Goal: Information Seeking & Learning: Learn about a topic

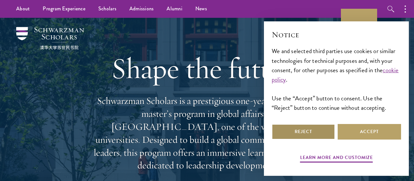
click at [318, 133] on button "Reject" at bounding box center [302, 132] width 63 height 16
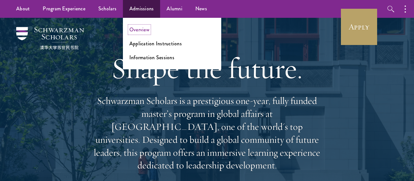
click at [141, 30] on link "Overview" at bounding box center [139, 29] width 20 height 7
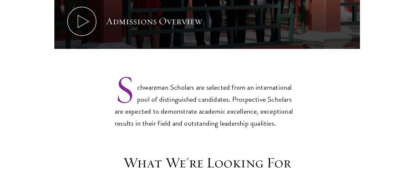
scroll to position [470, 0]
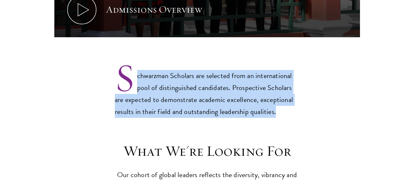
drag, startPoint x: 135, startPoint y: 78, endPoint x: 278, endPoint y: 93, distance: 144.0
click at [278, 93] on p "Schwarzman Scholars are selected from an international pool of distinguished ca…" at bounding box center [207, 88] width 184 height 58
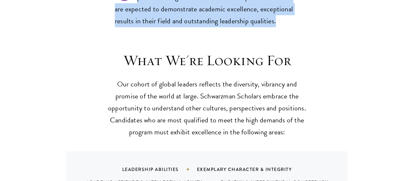
scroll to position [571, 0]
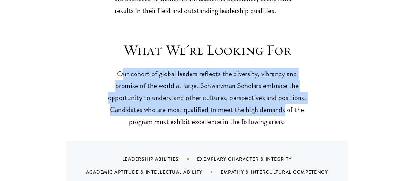
drag, startPoint x: 124, startPoint y: 62, endPoint x: 284, endPoint y: 102, distance: 165.2
click at [284, 102] on p "Our cohort of global leaders reflects the diversity, vibrancy and promise of th…" at bounding box center [207, 98] width 200 height 60
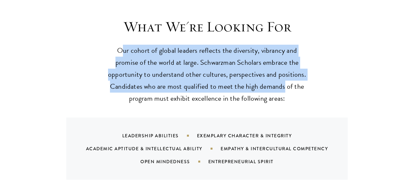
scroll to position [638, 0]
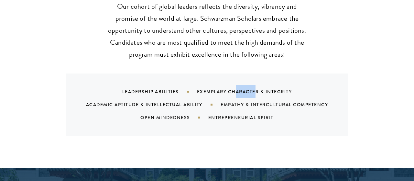
click at [255, 88] on div "Exemplary Character & Integrity" at bounding box center [252, 91] width 111 height 6
click at [121, 85] on div "Leadership Abilities Exemplary Character & Integrity Academic Aptitude & Intell…" at bounding box center [215, 104] width 266 height 39
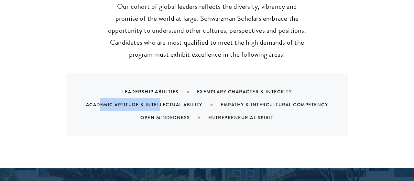
drag, startPoint x: 98, startPoint y: 95, endPoint x: 163, endPoint y: 93, distance: 65.6
click at [162, 93] on div "Leadership Abilities Exemplary Character & Integrity Academic Aptitude & Intell…" at bounding box center [215, 104] width 266 height 39
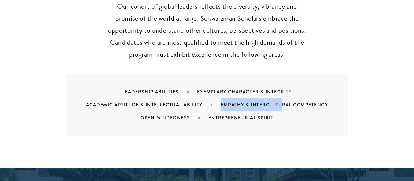
drag, startPoint x: 224, startPoint y: 92, endPoint x: 281, endPoint y: 93, distance: 57.2
click at [281, 93] on div "Leadership Abilities Exemplary Character & Integrity Academic Aptitude & Intell…" at bounding box center [215, 104] width 266 height 39
click at [171, 114] on div "Open Mindedness" at bounding box center [174, 117] width 68 height 6
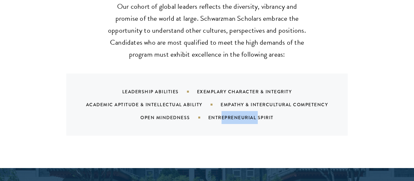
drag, startPoint x: 225, startPoint y: 105, endPoint x: 263, endPoint y: 108, distance: 37.9
click at [263, 108] on div "Leadership Abilities Exemplary Character & Integrity Academic Aptitude & Intell…" at bounding box center [215, 104] width 266 height 39
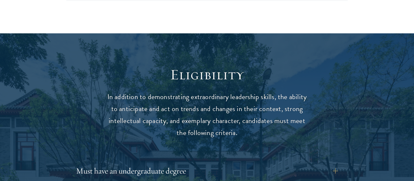
scroll to position [806, 0]
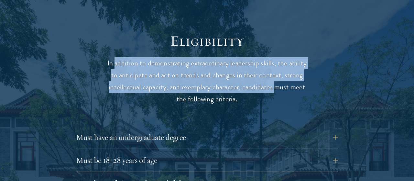
drag, startPoint x: 117, startPoint y: 49, endPoint x: 275, endPoint y: 79, distance: 160.5
click at [275, 79] on p "In addition to demonstrating extraordinary leadership skills, the ability to an…" at bounding box center [207, 81] width 200 height 48
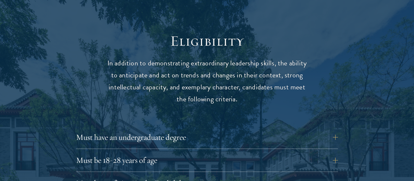
click at [270, 83] on p "In addition to demonstrating extraordinary leadership skills, the ability to an…" at bounding box center [207, 81] width 200 height 48
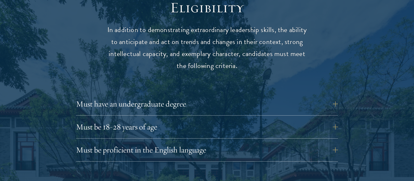
scroll to position [840, 0]
click at [339, 96] on button "Must have an undergraduate degree" at bounding box center [212, 104] width 262 height 16
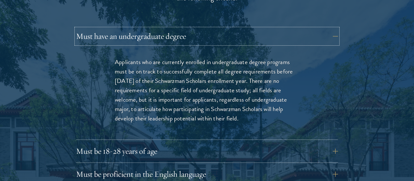
scroll to position [941, 0]
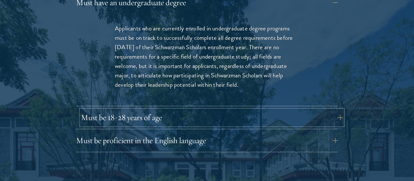
click at [336, 110] on button "Must be 18-28 years of age" at bounding box center [212, 118] width 262 height 16
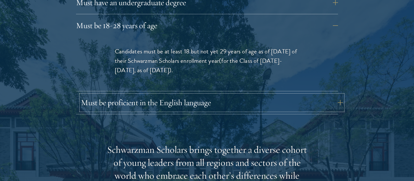
click at [336, 95] on button "Must be proficient in the English language" at bounding box center [212, 103] width 262 height 16
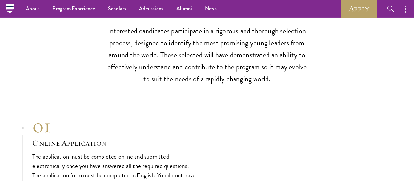
scroll to position [2117, 0]
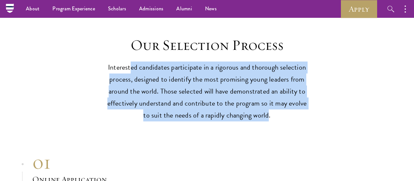
drag, startPoint x: 133, startPoint y: 63, endPoint x: 268, endPoint y: 110, distance: 142.8
click at [268, 110] on p "Interested candidates participate in a rigorous and thorough selection process,…" at bounding box center [207, 91] width 200 height 60
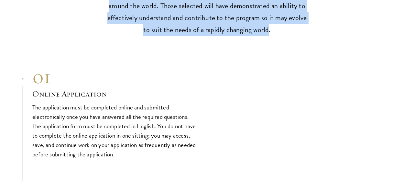
scroll to position [2217, 0]
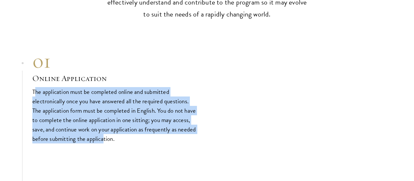
drag, startPoint x: 34, startPoint y: 85, endPoint x: 123, endPoint y: 131, distance: 100.1
click at [123, 131] on p "The application must be completed online and submitted electronically once you …" at bounding box center [114, 115] width 165 height 56
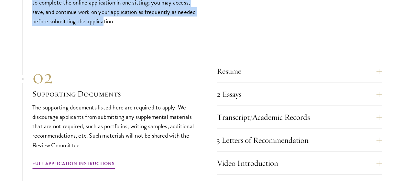
scroll to position [2352, 0]
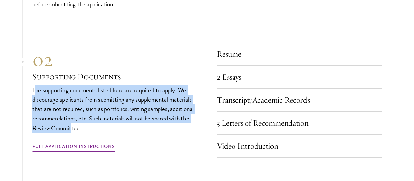
drag, startPoint x: 35, startPoint y: 86, endPoint x: 72, endPoint y: 119, distance: 49.2
click at [72, 119] on p "The supporting documents listed here are required to apply. We discourage appli…" at bounding box center [114, 108] width 165 height 47
click at [103, 104] on p "The supporting documents listed here are required to apply. We discourage appli…" at bounding box center [114, 108] width 165 height 47
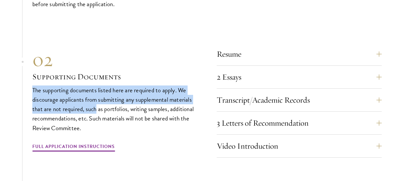
drag, startPoint x: 34, startPoint y: 87, endPoint x: 96, endPoint y: 104, distance: 65.1
click at [96, 104] on p "The supporting documents listed here are required to apply. We discourage appli…" at bounding box center [114, 108] width 165 height 47
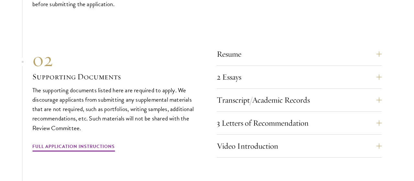
click at [105, 107] on p "The supporting documents listed here are required to apply. We discourage appli…" at bounding box center [114, 108] width 165 height 47
click at [359, 48] on button "Resume" at bounding box center [303, 54] width 165 height 16
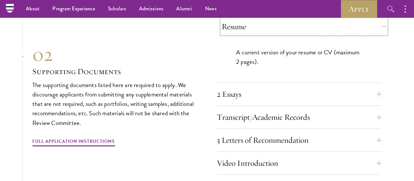
scroll to position [2179, 0]
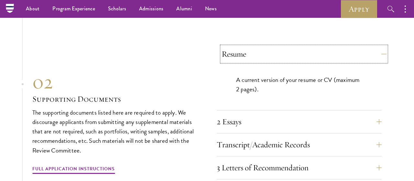
click at [348, 52] on button "Resume" at bounding box center [303, 54] width 165 height 16
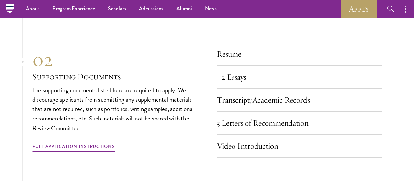
click at [290, 75] on button "2 Essays" at bounding box center [303, 77] width 165 height 16
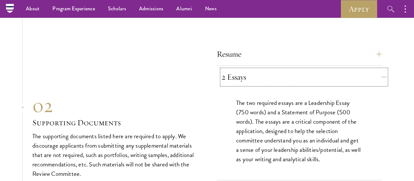
click at [290, 75] on button "2 Essays" at bounding box center [303, 77] width 165 height 16
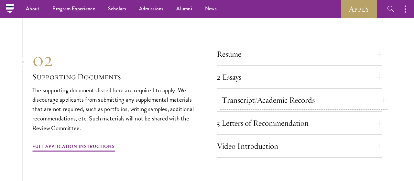
click at [260, 98] on button "Transcript/Academic Records" at bounding box center [303, 100] width 165 height 16
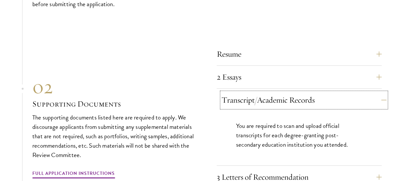
scroll to position [2213, 0]
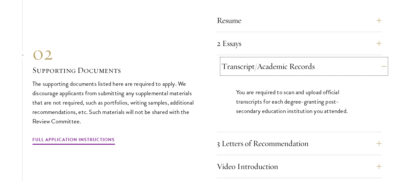
click at [261, 66] on button "Transcript/Academic Records" at bounding box center [303, 66] width 165 height 16
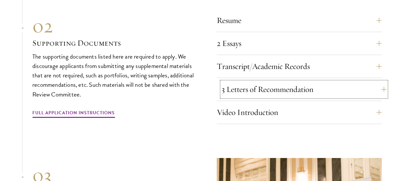
click at [250, 88] on button "3 Letters of Recommendation" at bounding box center [303, 89] width 165 height 16
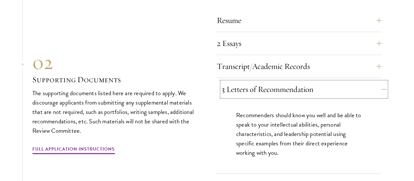
click at [250, 88] on button "3 Letters of Recommendation" at bounding box center [303, 89] width 165 height 16
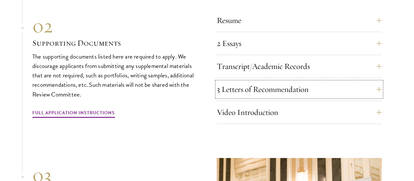
scroll to position [2246, 0]
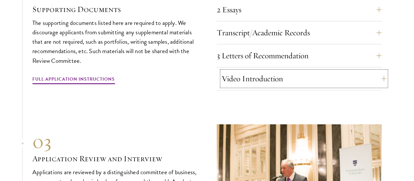
click at [245, 77] on button "Video Introduction" at bounding box center [303, 79] width 165 height 16
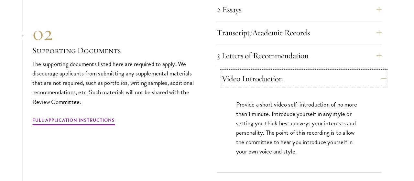
click at [245, 75] on button "Video Introduction" at bounding box center [303, 79] width 165 height 16
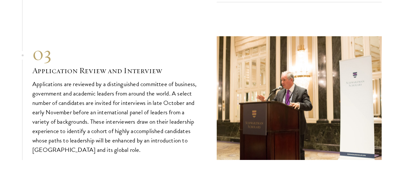
scroll to position [2347, 0]
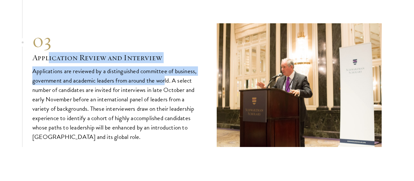
drag, startPoint x: 50, startPoint y: 54, endPoint x: 166, endPoint y: 75, distance: 118.5
click at [166, 75] on div "03 Application Review and Interview Applications are reviewed by a distinguishe…" at bounding box center [114, 85] width 165 height 113
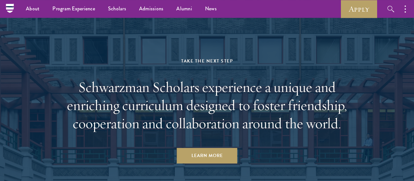
scroll to position [3199, 0]
